Goal: Task Accomplishment & Management: Manage account settings

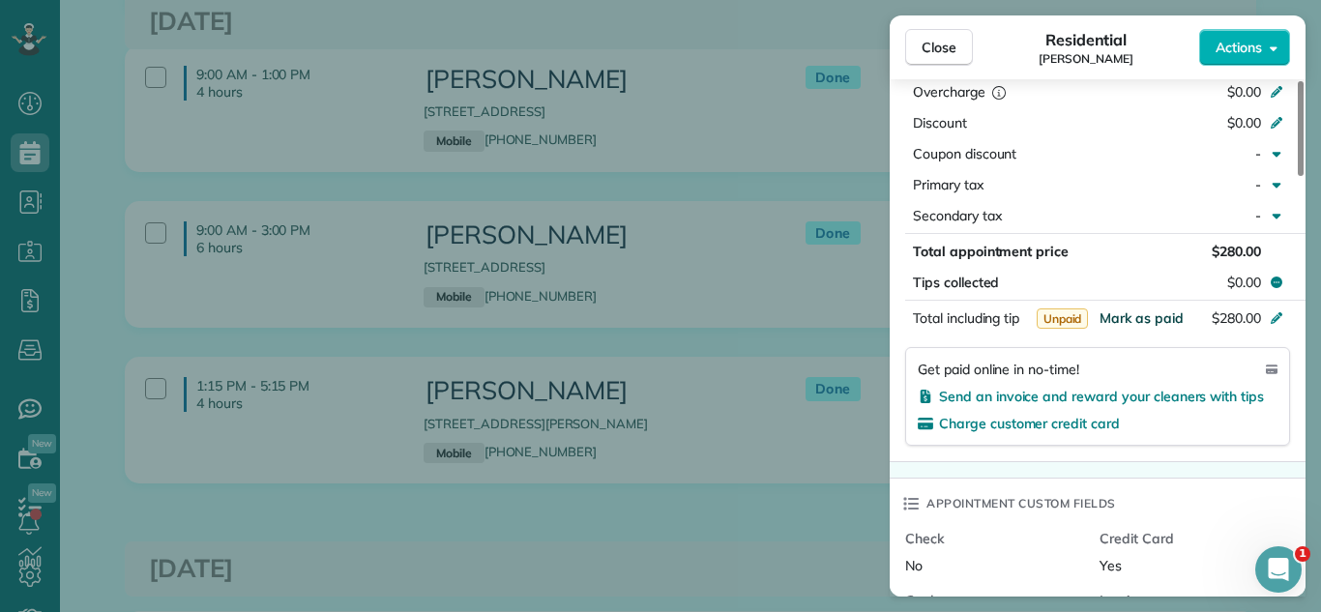
click at [1146, 310] on span "Mark as paid" at bounding box center [1142, 318] width 84 height 17
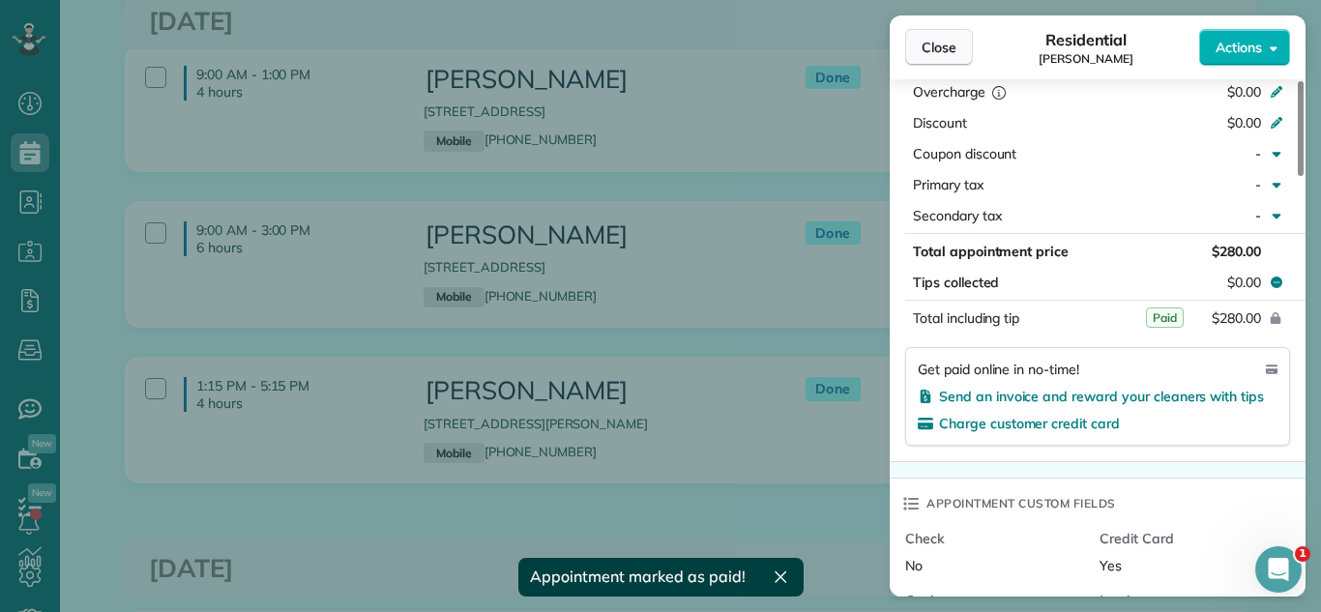
click at [932, 45] on span "Close" at bounding box center [939, 47] width 35 height 19
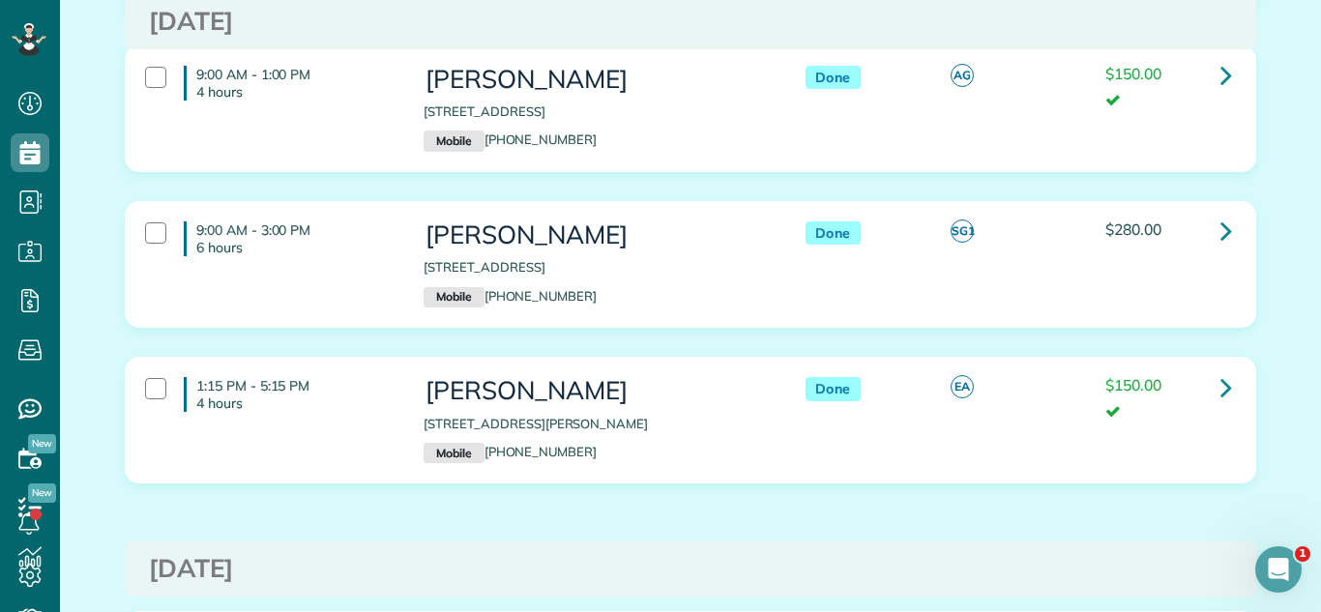
drag, startPoint x: 425, startPoint y: 266, endPoint x: 688, endPoint y: 265, distance: 263.1
click at [688, 265] on p "[STREET_ADDRESS]" at bounding box center [595, 267] width 342 height 18
copy p "[STREET_ADDRESS]"
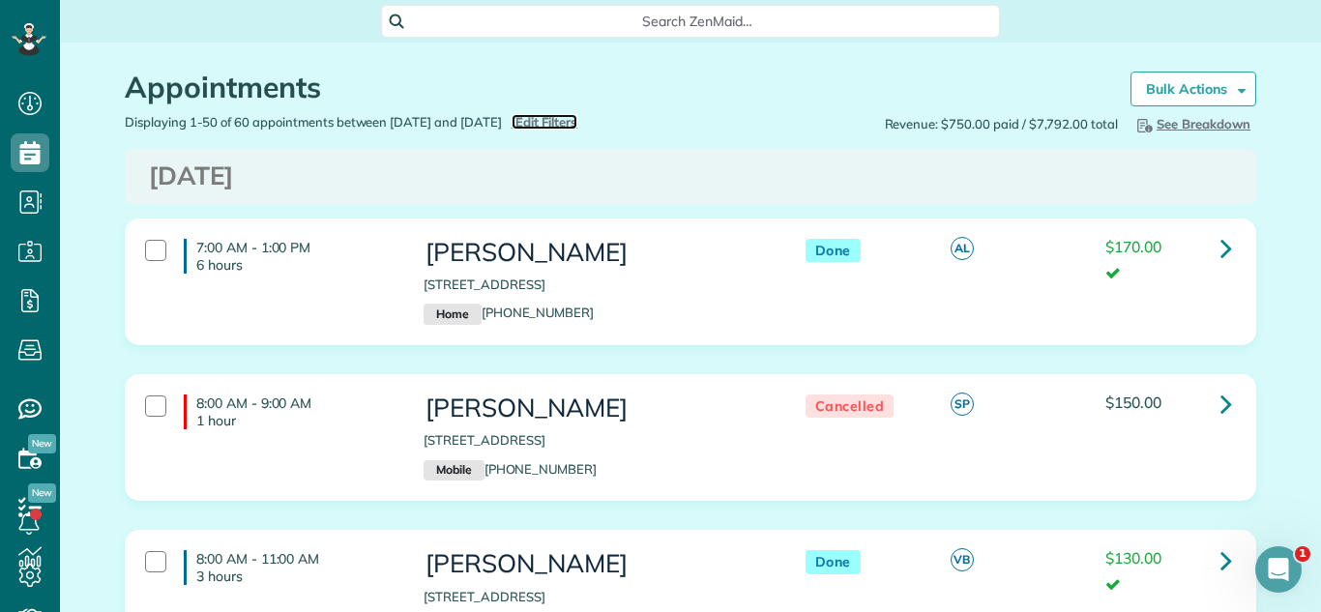
click at [578, 116] on span "Edit Filters" at bounding box center [547, 121] width 63 height 15
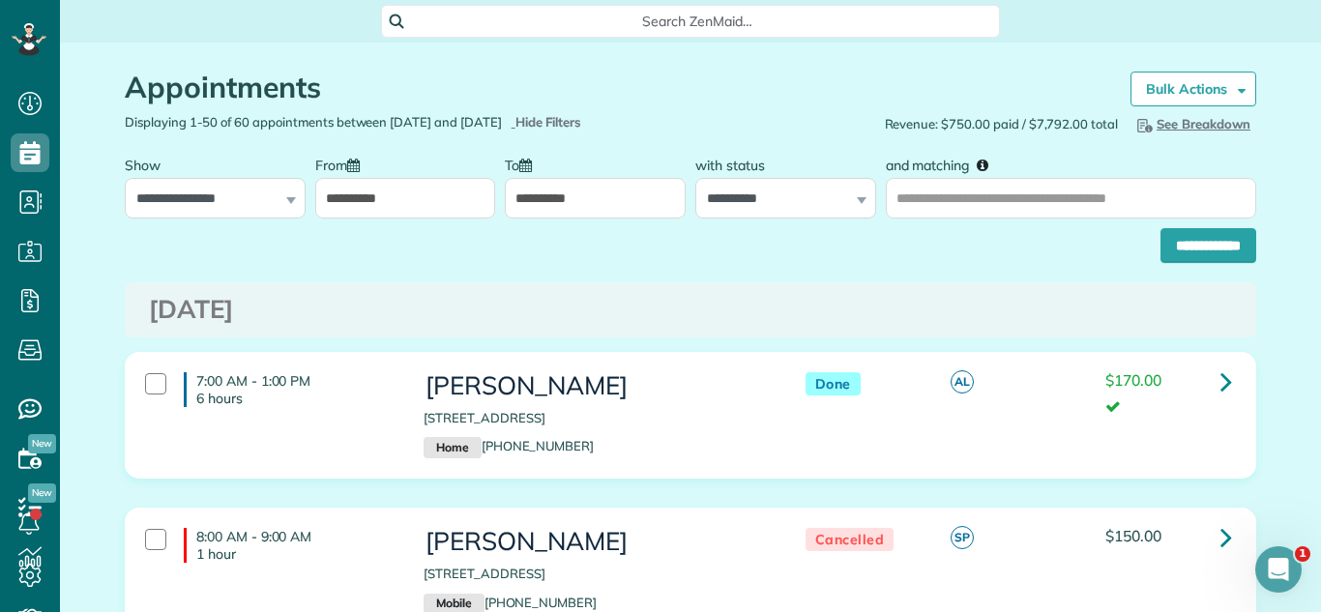
click at [423, 201] on input "**********" at bounding box center [405, 198] width 181 height 41
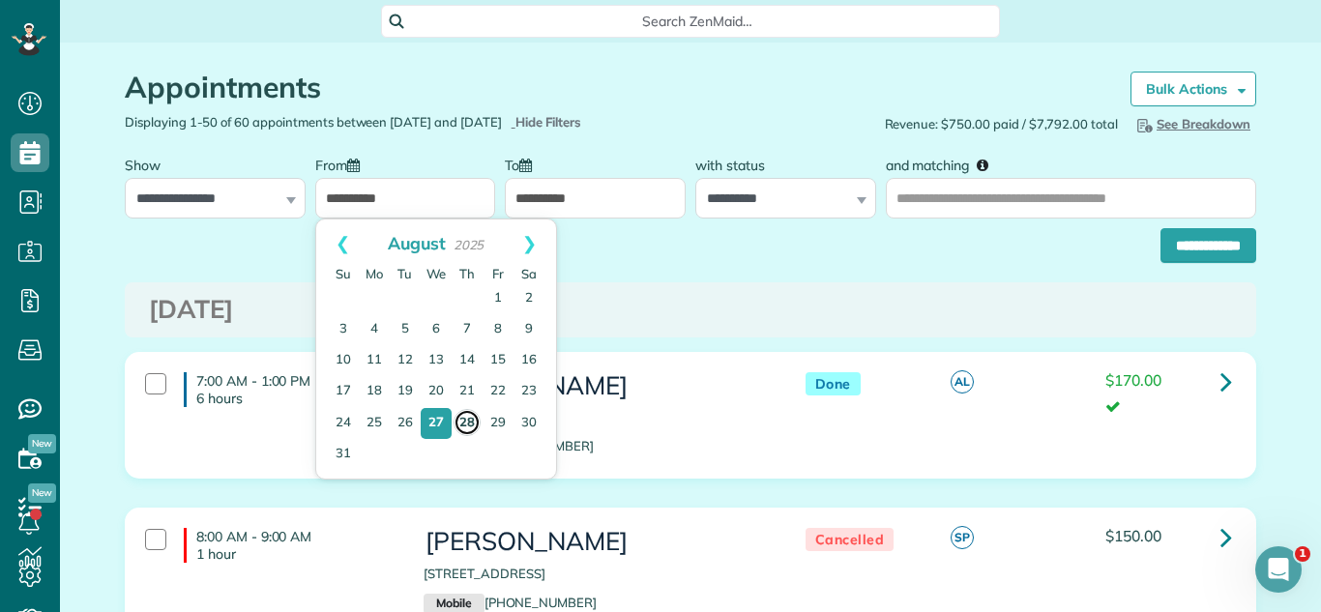
click at [472, 416] on link "28" at bounding box center [467, 422] width 27 height 27
type input "**********"
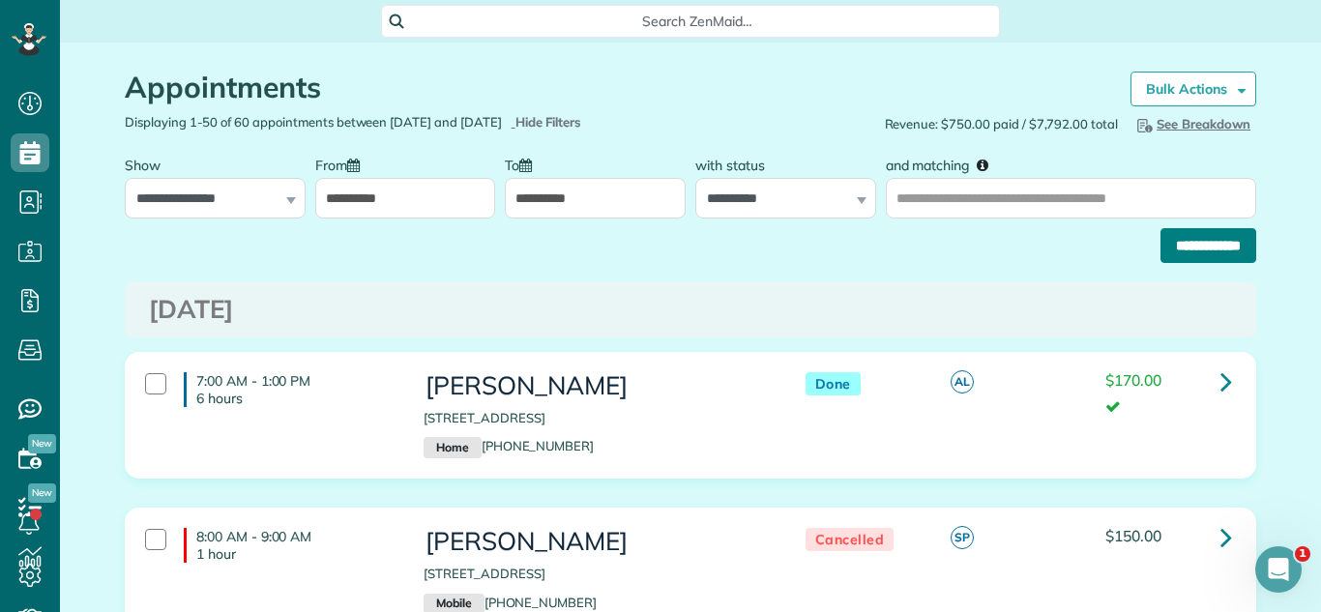
click at [1175, 261] on input "**********" at bounding box center [1209, 245] width 96 height 35
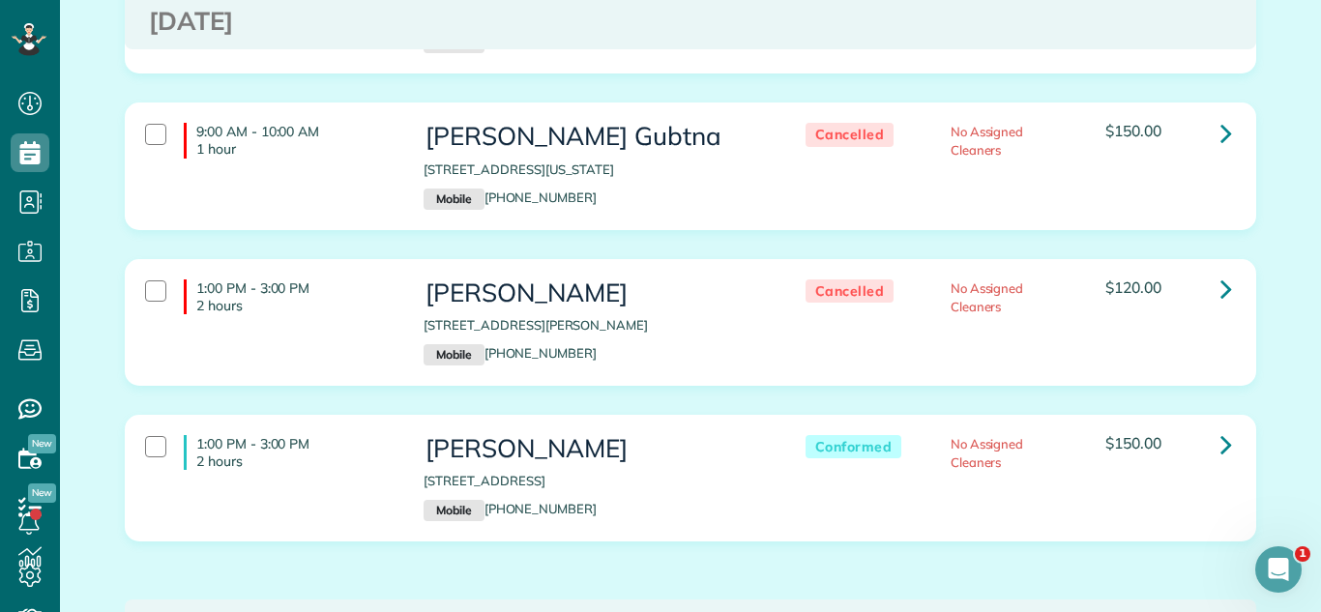
scroll to position [3588, 0]
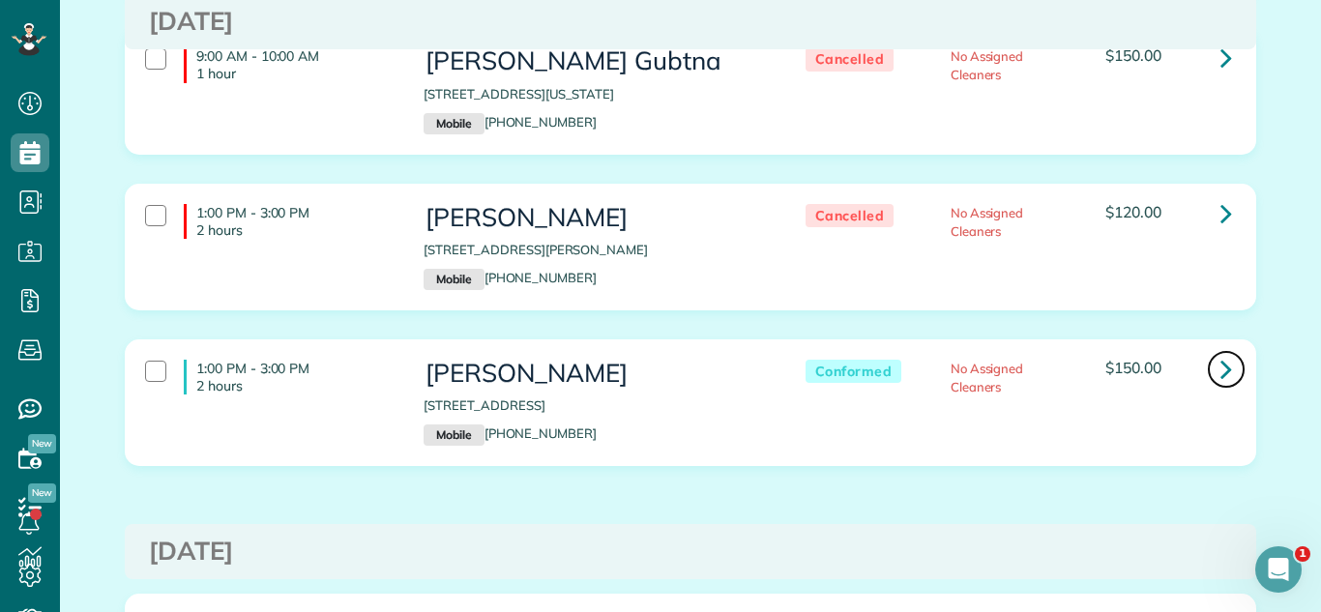
click at [1229, 352] on icon at bounding box center [1227, 369] width 12 height 34
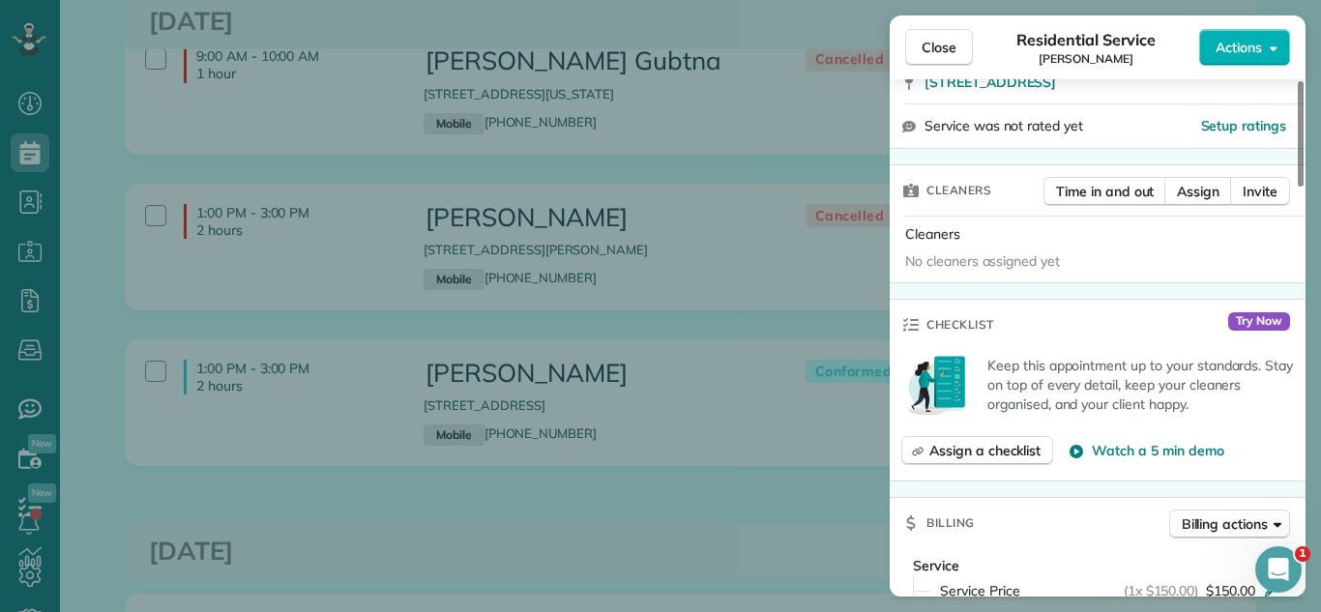
scroll to position [406, 0]
click at [1183, 181] on span "Assign" at bounding box center [1198, 189] width 43 height 19
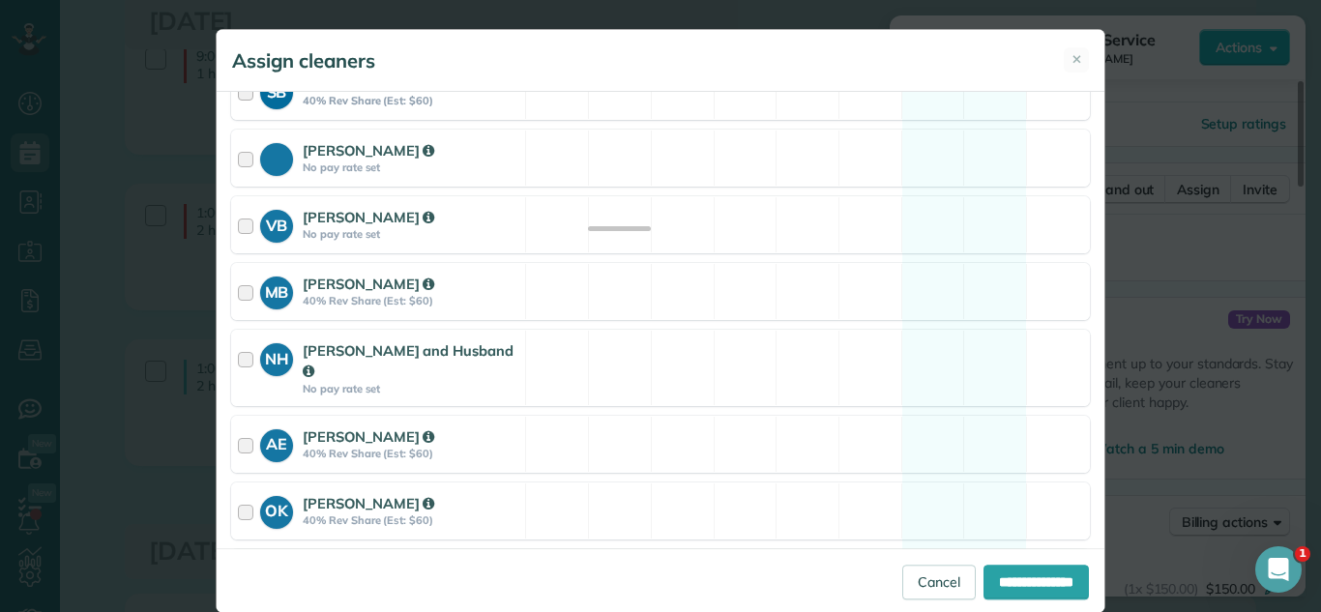
scroll to position [595, 0]
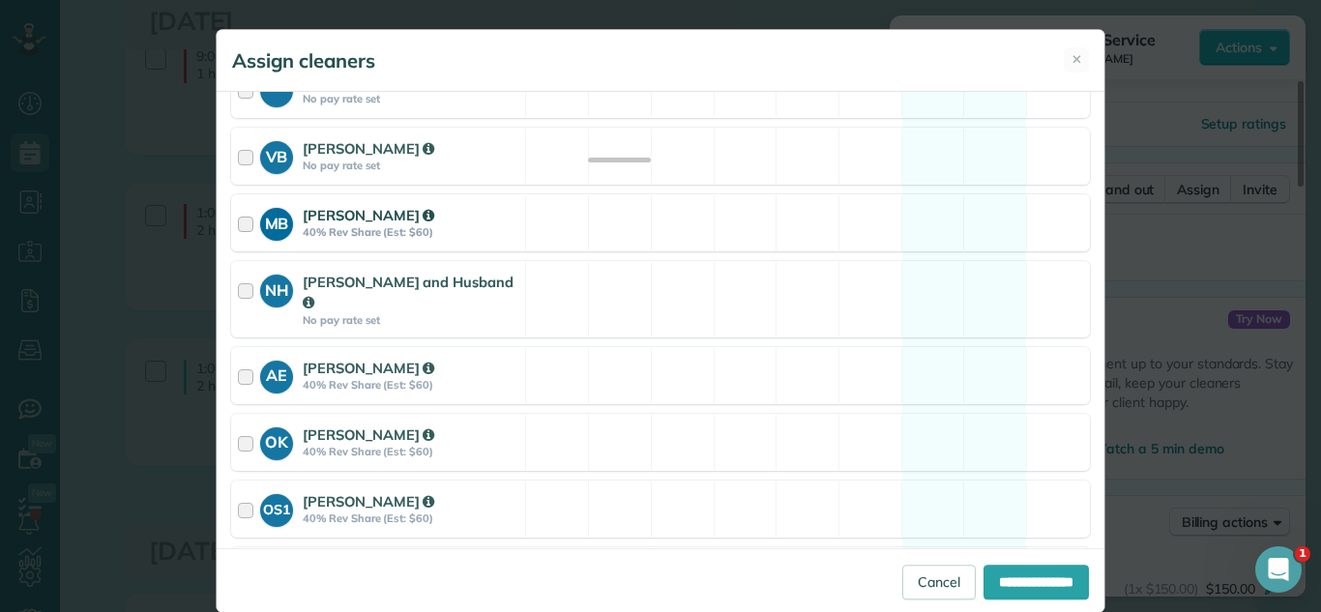
click at [510, 197] on div "MB Matilde Benitez 40% Rev Share (Est: $60)" at bounding box center [378, 222] width 293 height 55
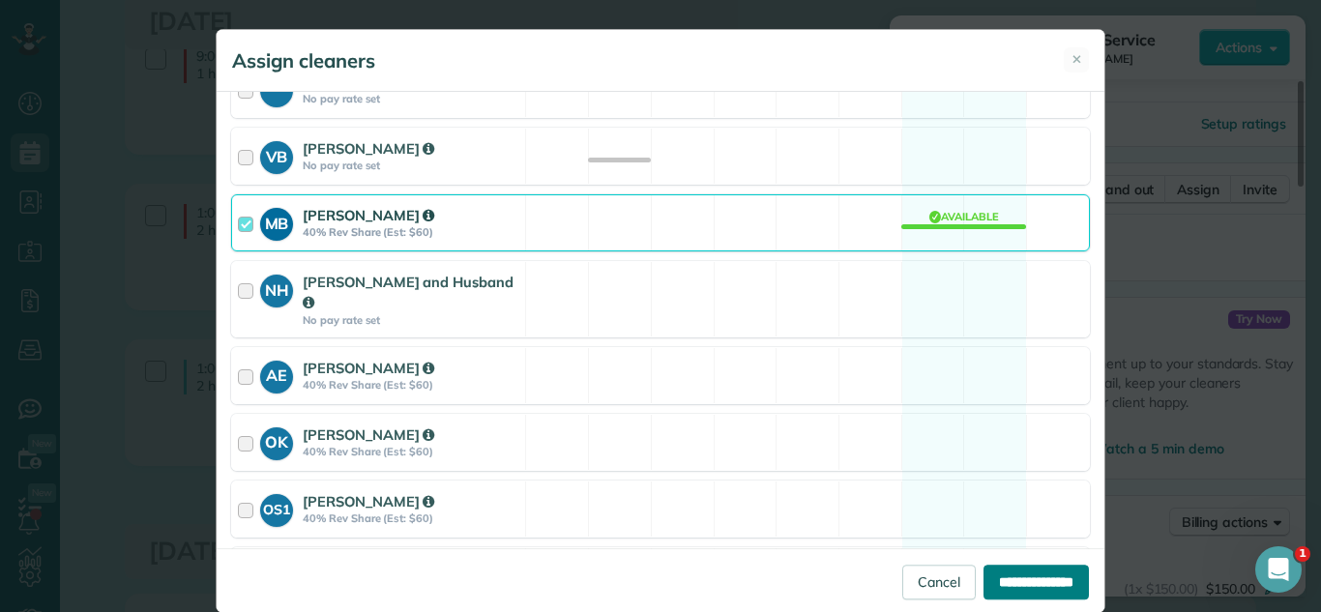
click at [992, 579] on input "**********" at bounding box center [1036, 582] width 105 height 35
type input "**********"
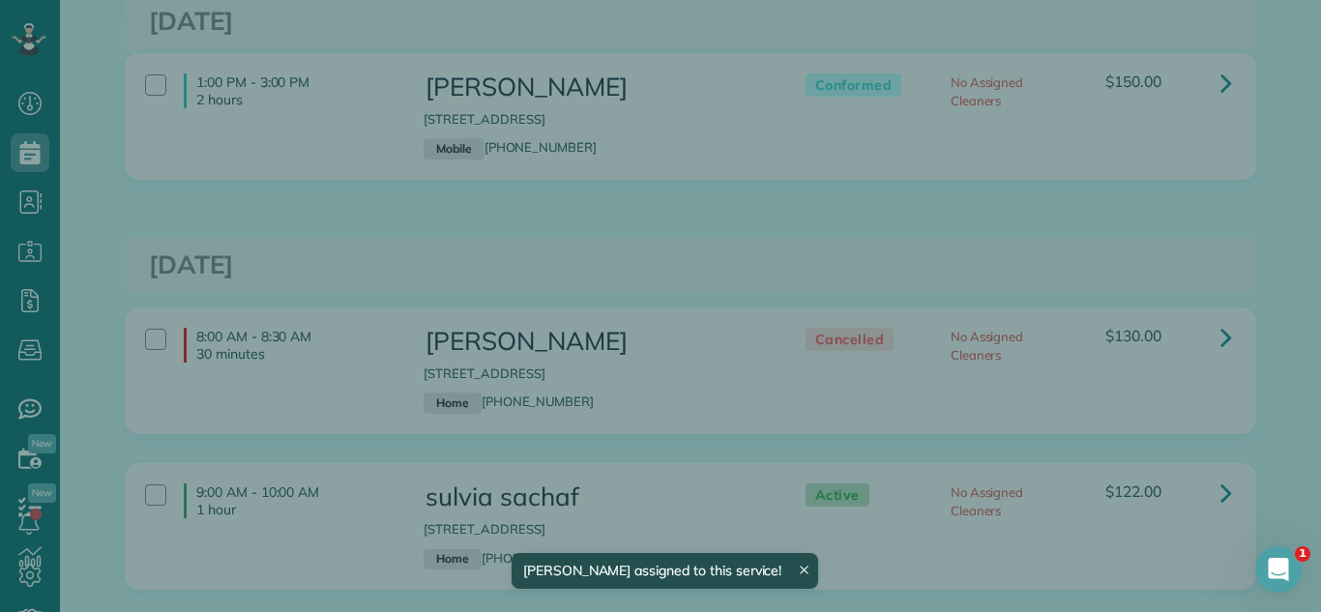
scroll to position [3945, 0]
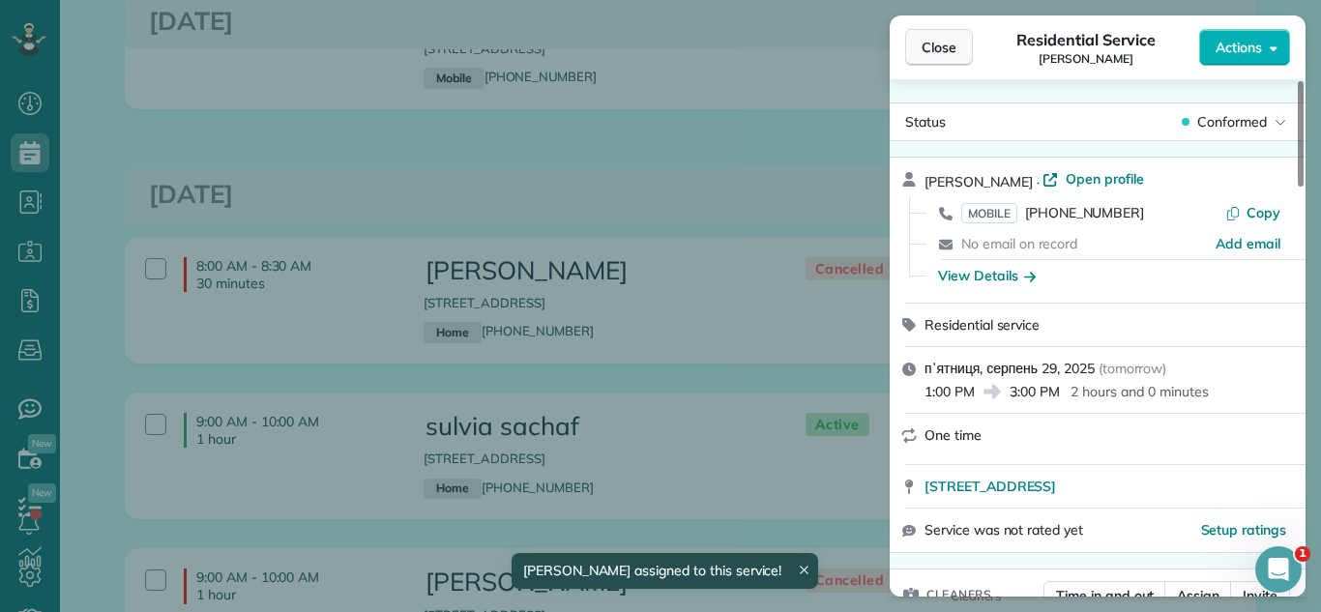
click at [908, 42] on button "Close" at bounding box center [939, 47] width 68 height 37
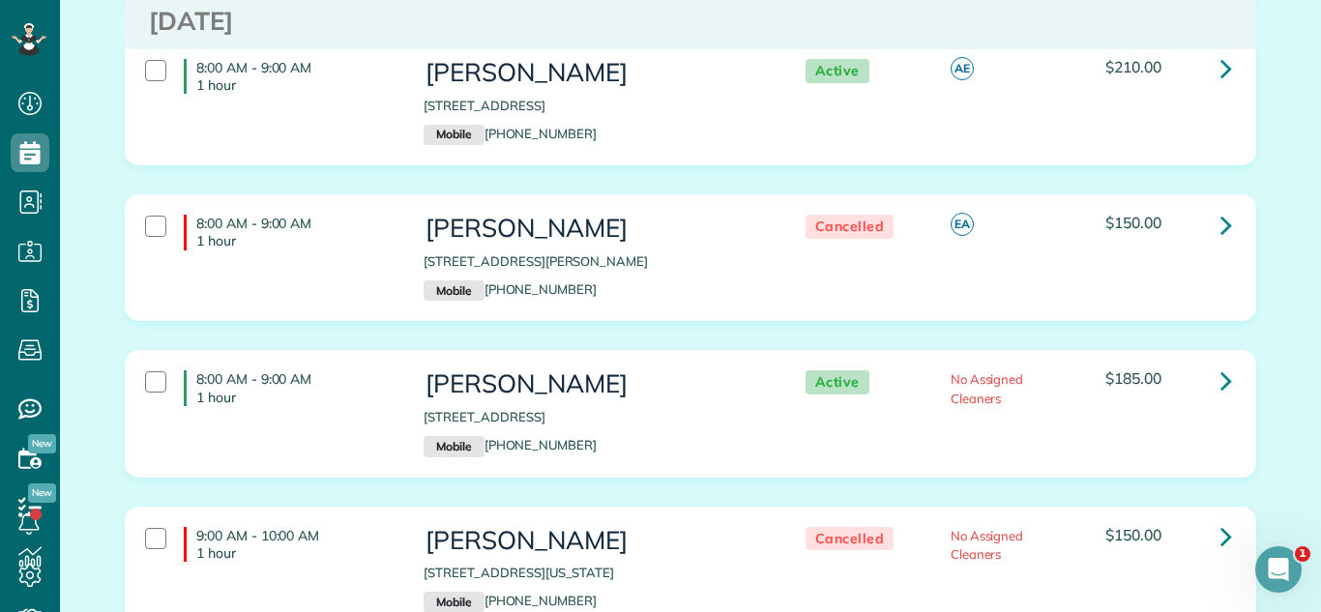
scroll to position [6214, 0]
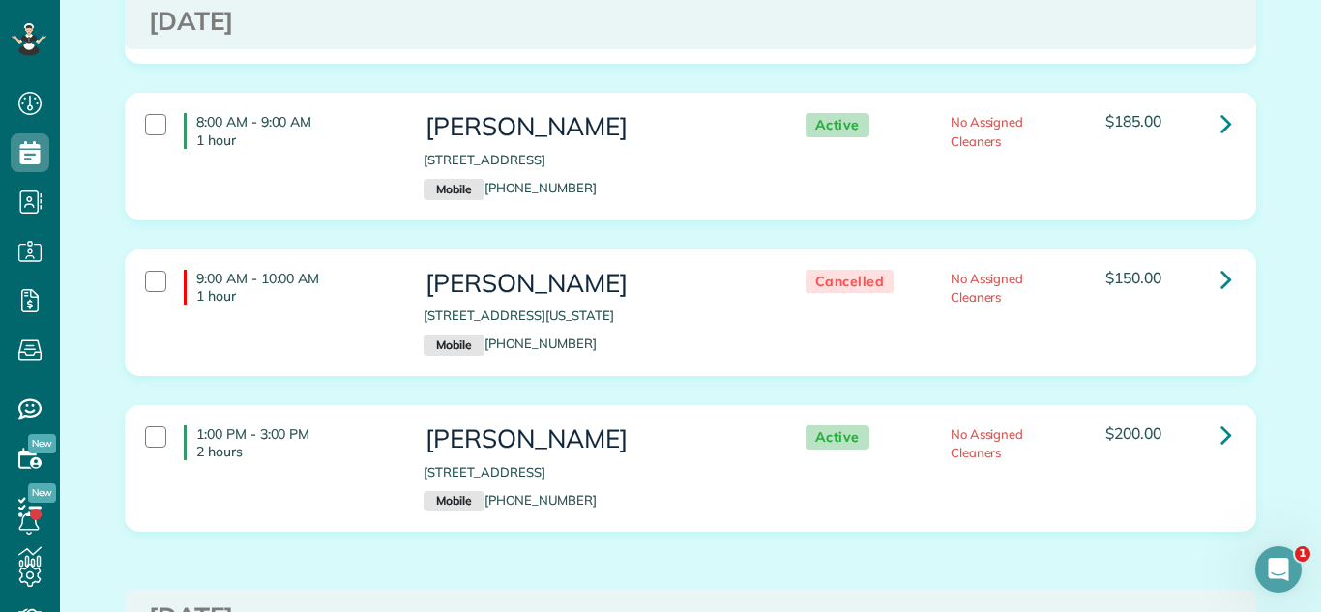
drag, startPoint x: 421, startPoint y: 433, endPoint x: 717, endPoint y: 444, distance: 296.2
click at [717, 444] on div "Kyle Lee 3327 n sheffield ave, unit 1 chicago IL 60657 Mobile (585) 851-1475" at bounding box center [594, 468] width 371 height 105
copy p "[STREET_ADDRESS]"
click at [670, 348] on div "9:00 AM - 10:00 AM 1 hour Jim Tullio 1224 Washington Street Evanston IL 60202 M…" at bounding box center [690, 328] width 1161 height 156
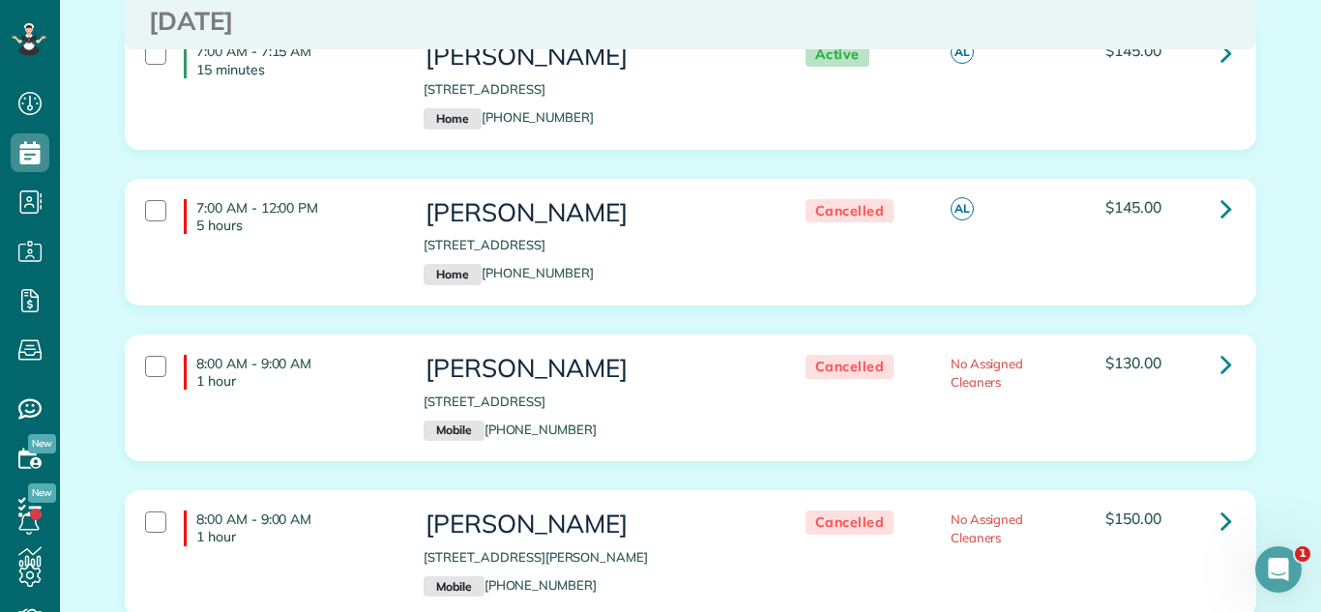
scroll to position [4702, 0]
